Goal: Task Accomplishment & Management: Complete application form

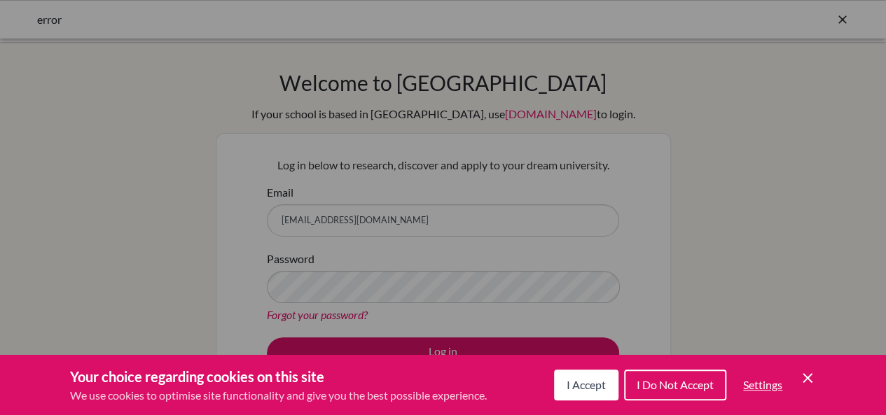
click at [579, 383] on span "I Accept" at bounding box center [586, 384] width 39 height 13
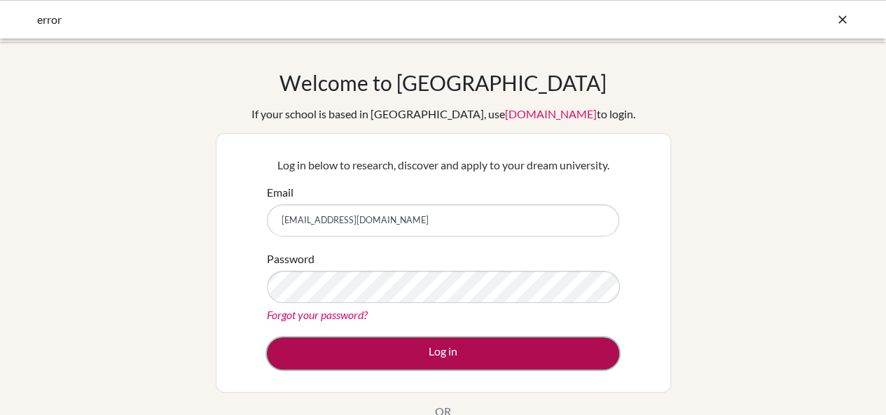
click at [499, 361] on button "Log in" at bounding box center [443, 354] width 352 height 32
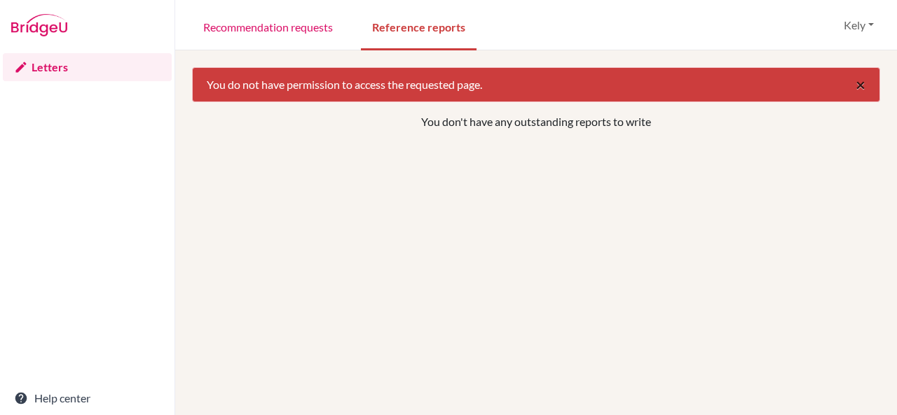
click at [855, 88] on span "×" at bounding box center [860, 84] width 10 height 20
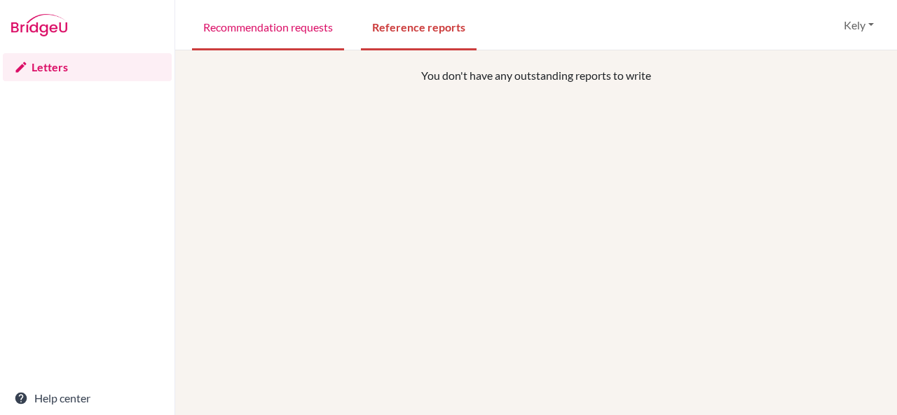
click at [303, 16] on link "Recommendation requests" at bounding box center [268, 26] width 152 height 48
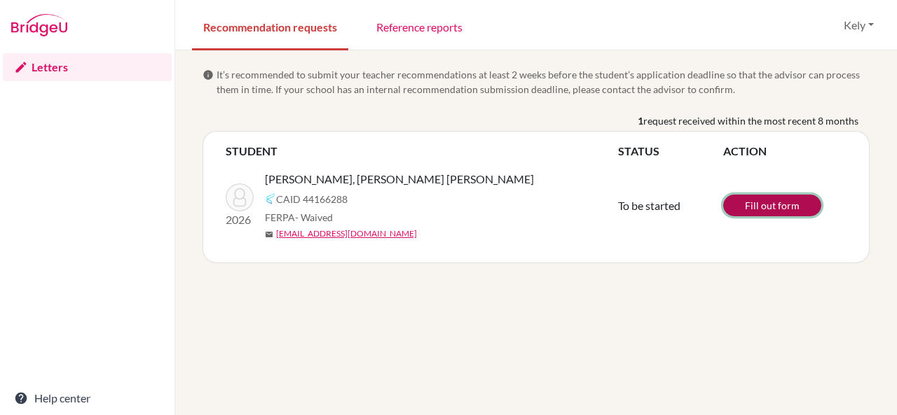
click at [750, 205] on link "Fill out form" at bounding box center [772, 206] width 98 height 22
